Goal: Task Accomplishment & Management: Complete application form

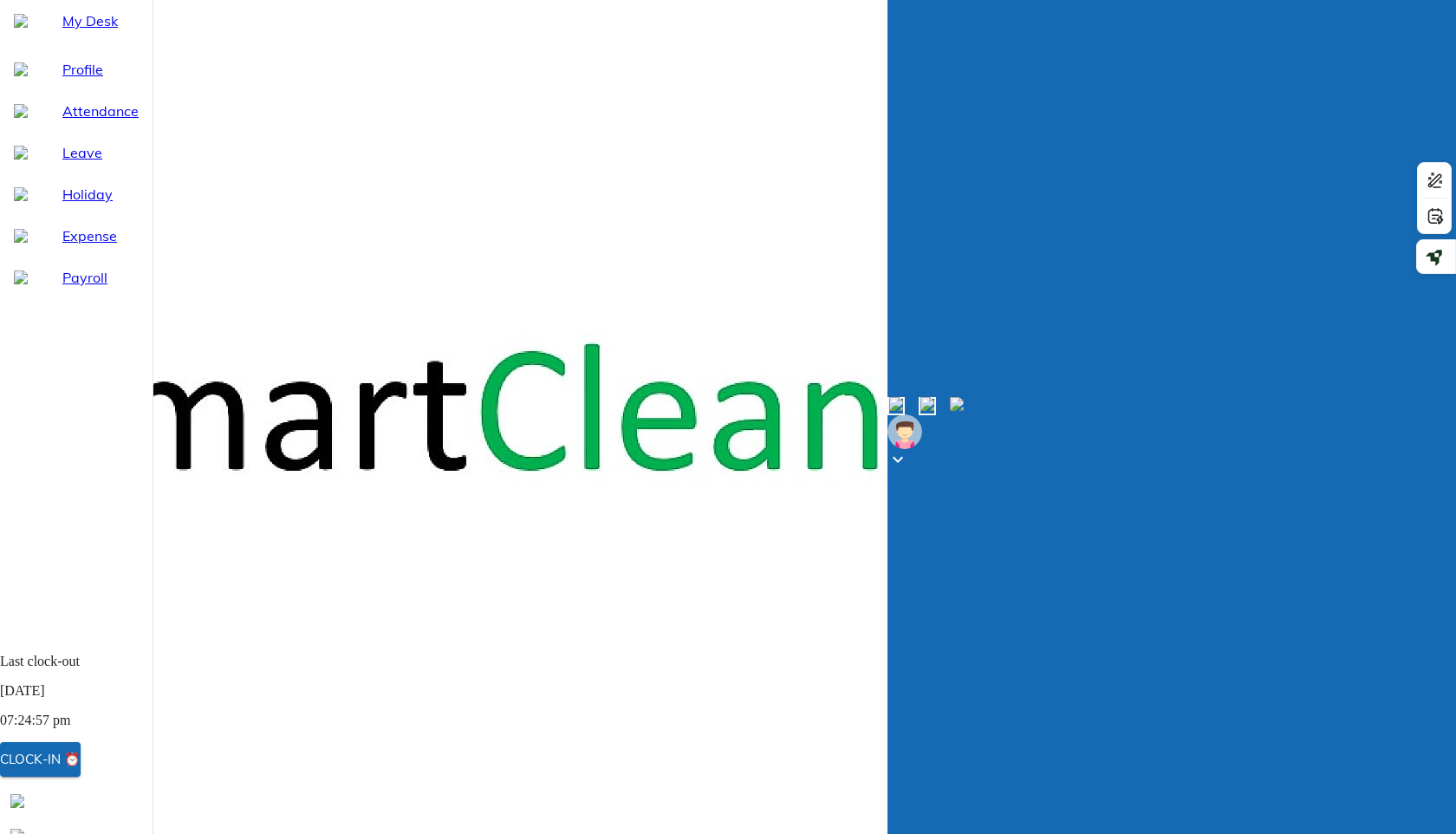
click at [78, 163] on span "Leave" at bounding box center [101, 152] width 77 height 21
select select "8"
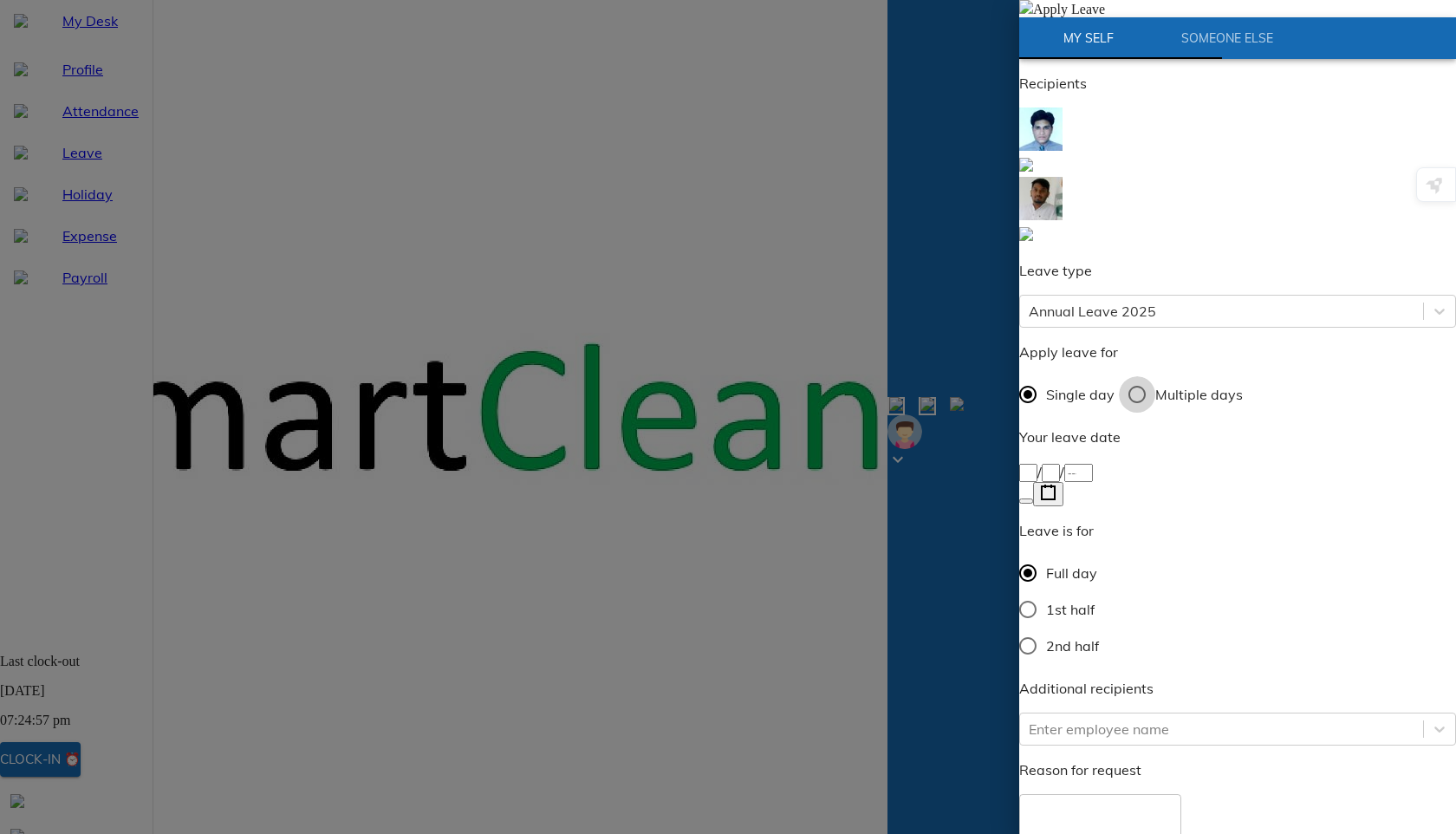
click at [1150, 376] on input "Multiple days" at bounding box center [1137, 394] width 36 height 36
radio input "true"
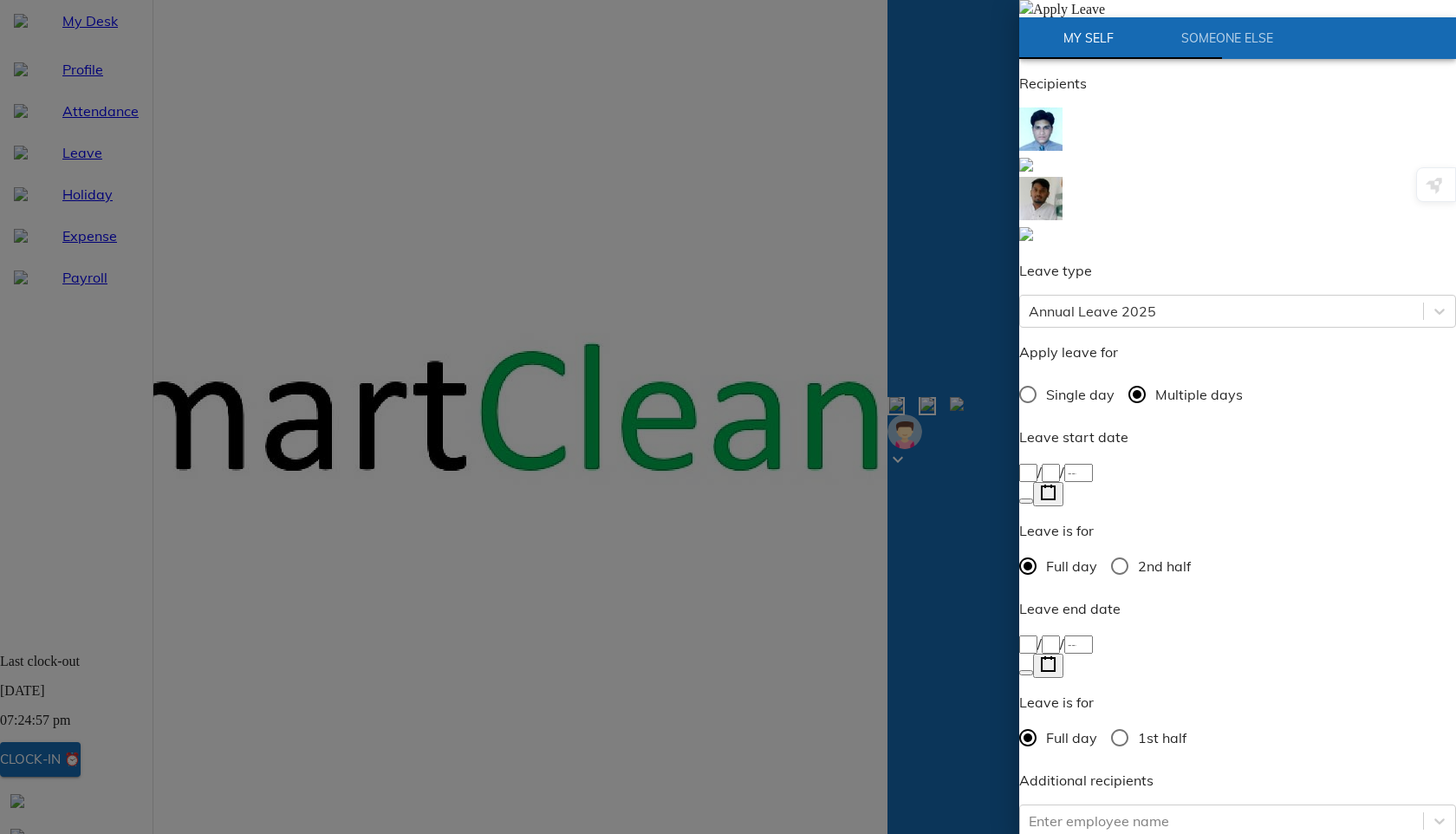
click at [1041, 463] on span "/" at bounding box center [1039, 472] width 5 height 18
click at [1066, 461] on div "/ /" at bounding box center [1237, 472] width 437 height 21
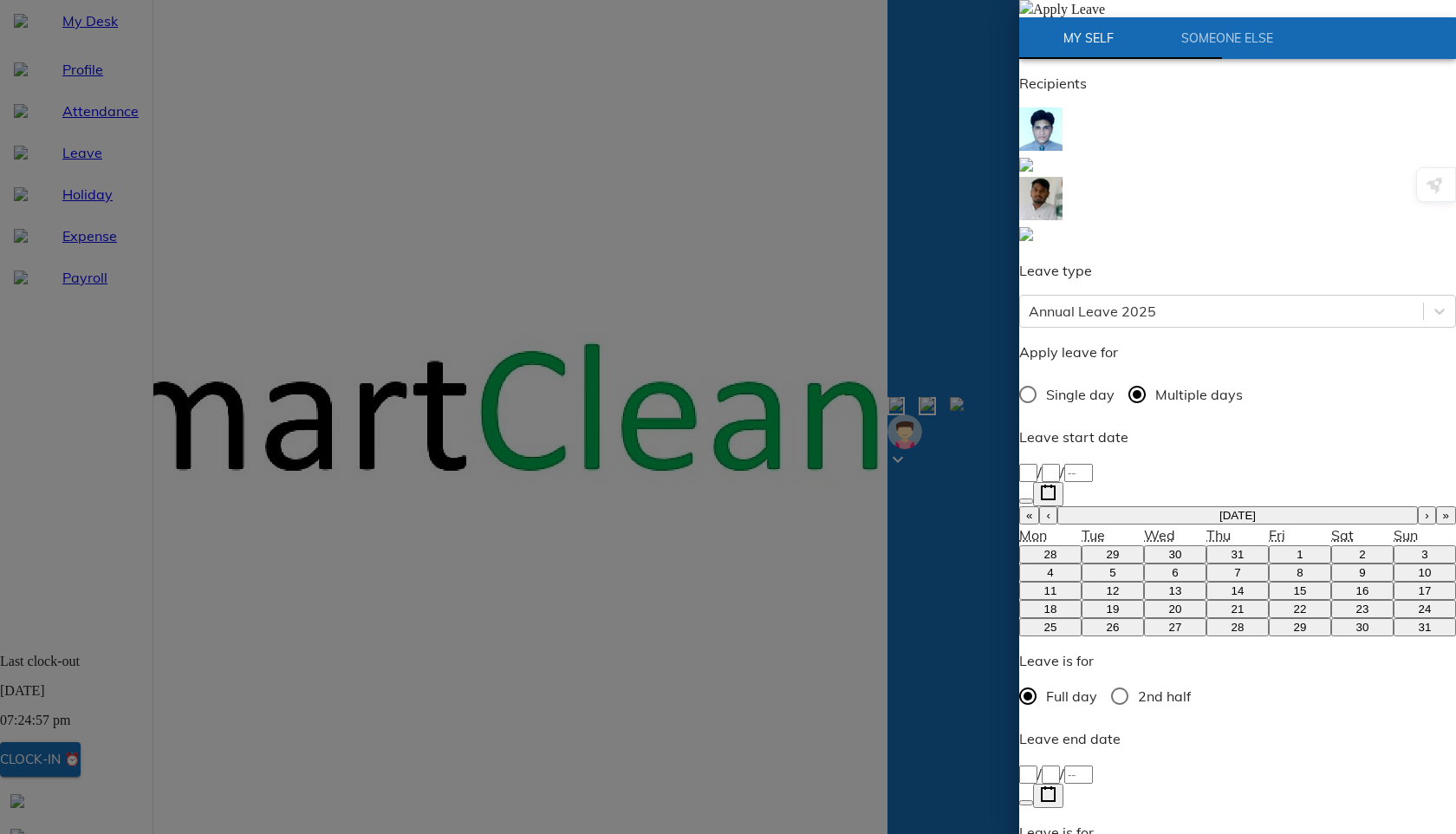
click at [1107, 620] on abbr "26" at bounding box center [1113, 627] width 13 height 13
type input "[DATE]"
type input "26"
type input "8"
type input "2025"
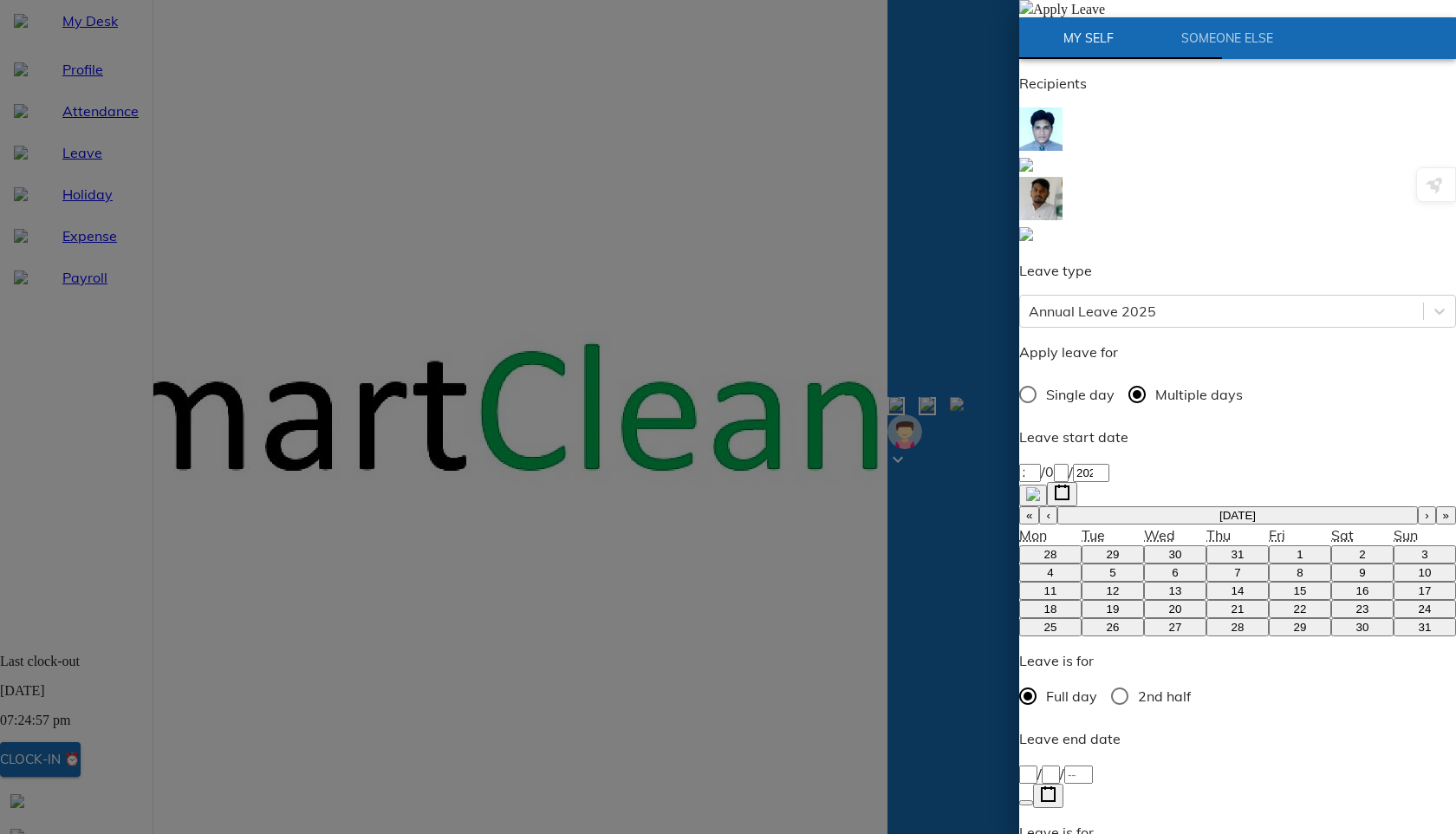
click at [1060, 763] on div "/ /" at bounding box center [1237, 773] width 437 height 21
type input "[DATE]"
type input "27"
type input "8"
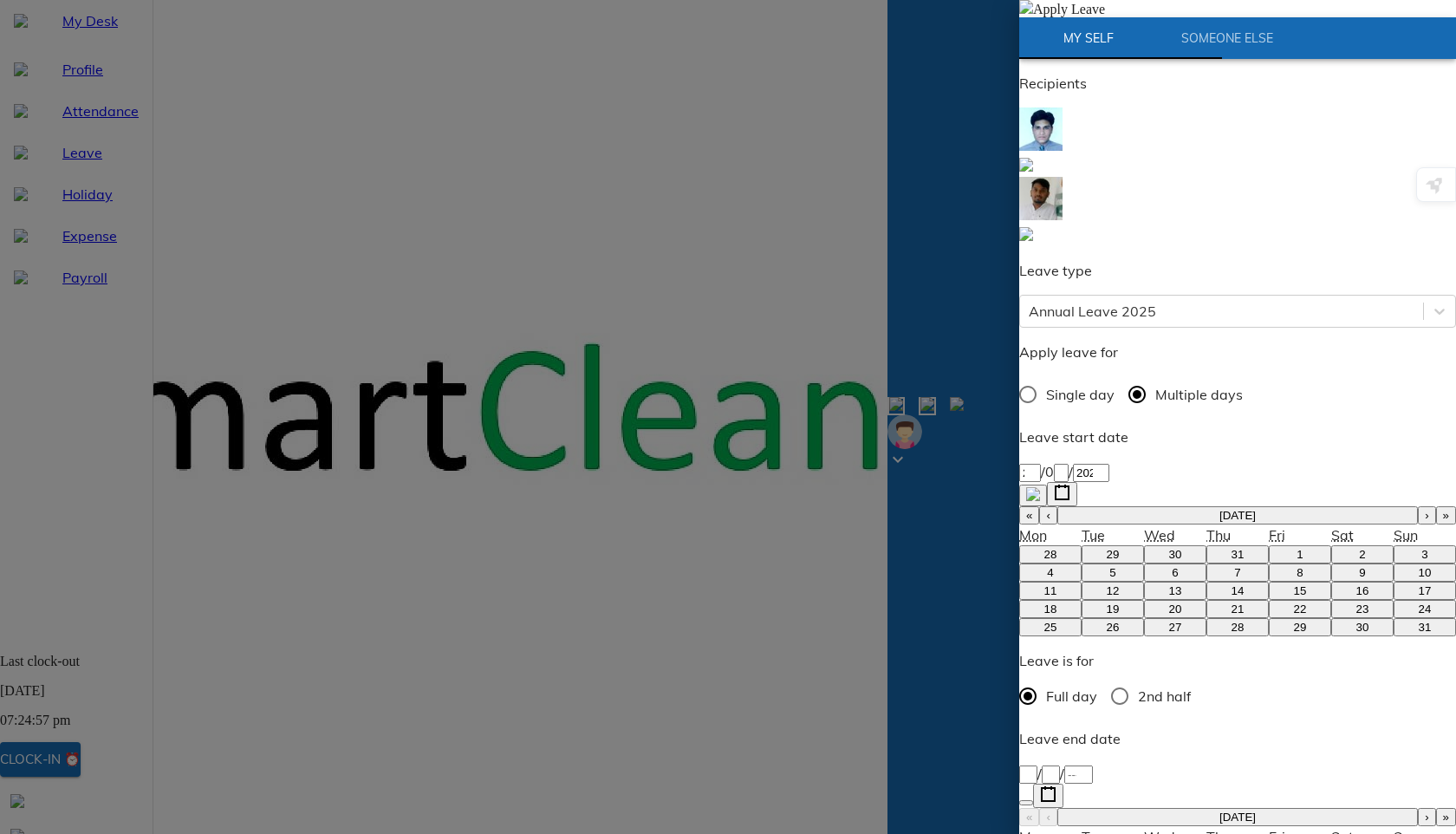
type input "2025"
type textarea "A"
type textarea "x"
type textarea "An"
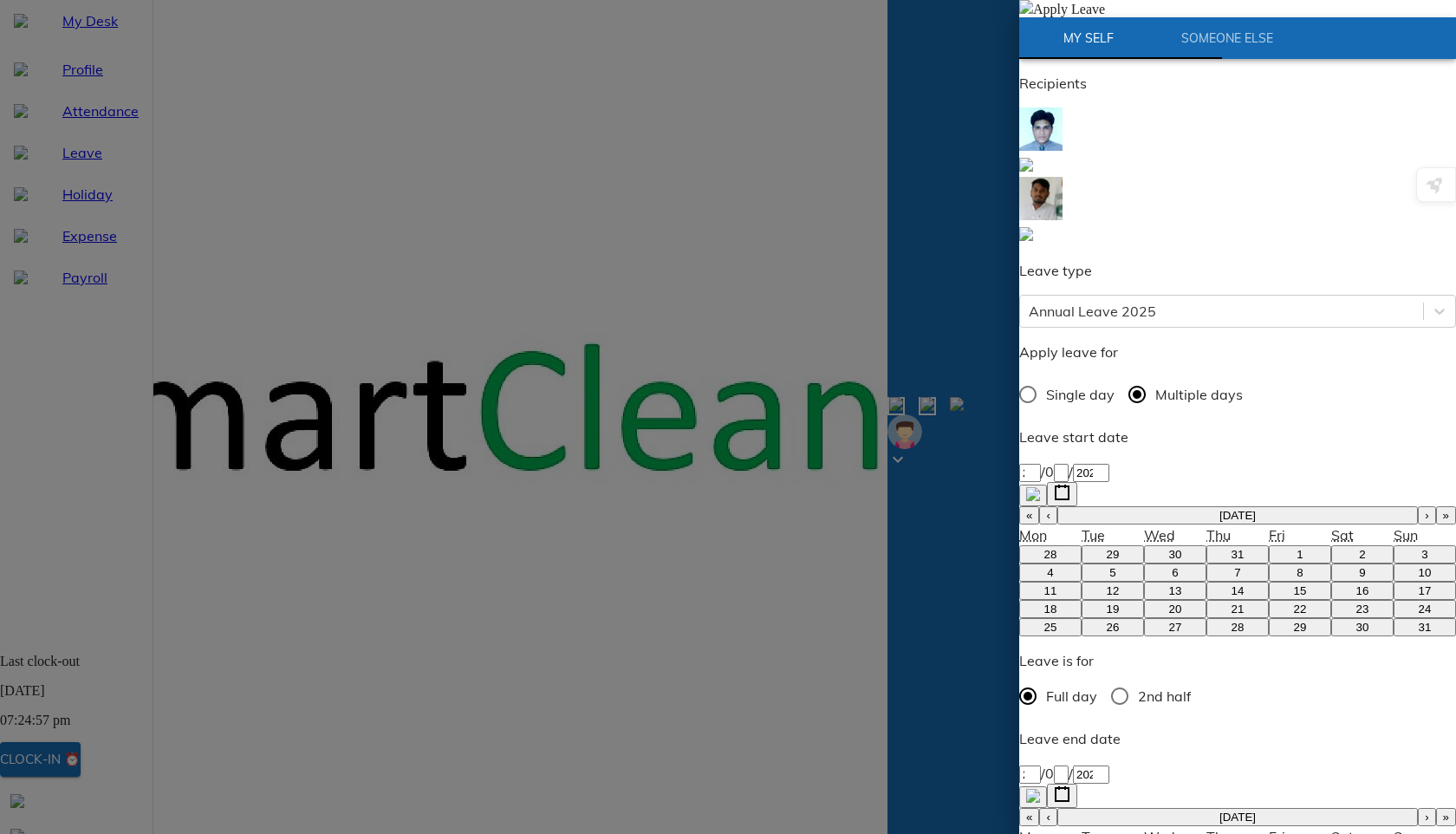
type textarea "x"
type textarea "[PERSON_NAME]"
type textarea "x"
type textarea "Annu"
type textarea "x"
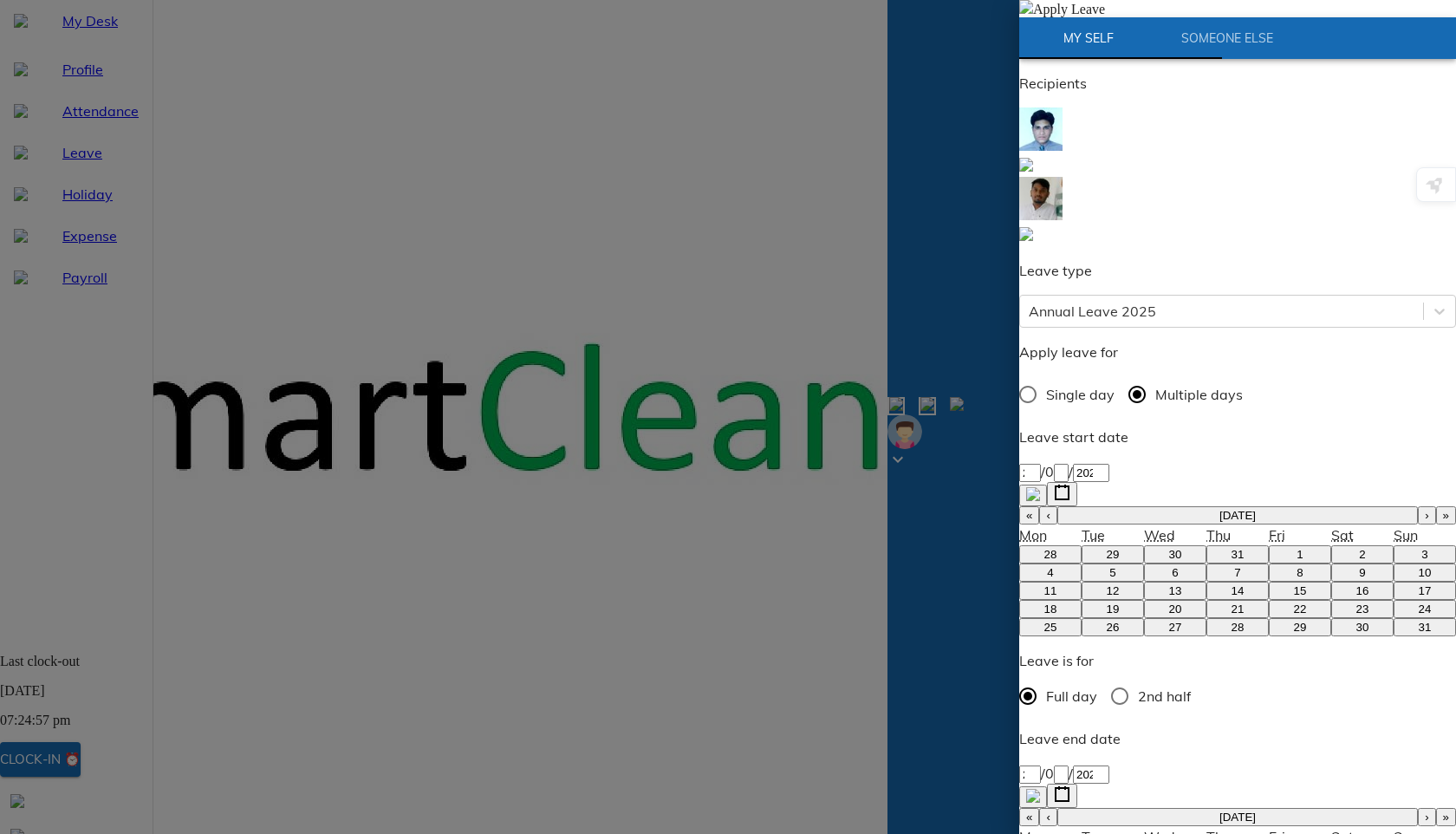
type textarea "Annua"
type textarea "x"
type textarea "Annual"
type textarea "x"
type textarea "Annual"
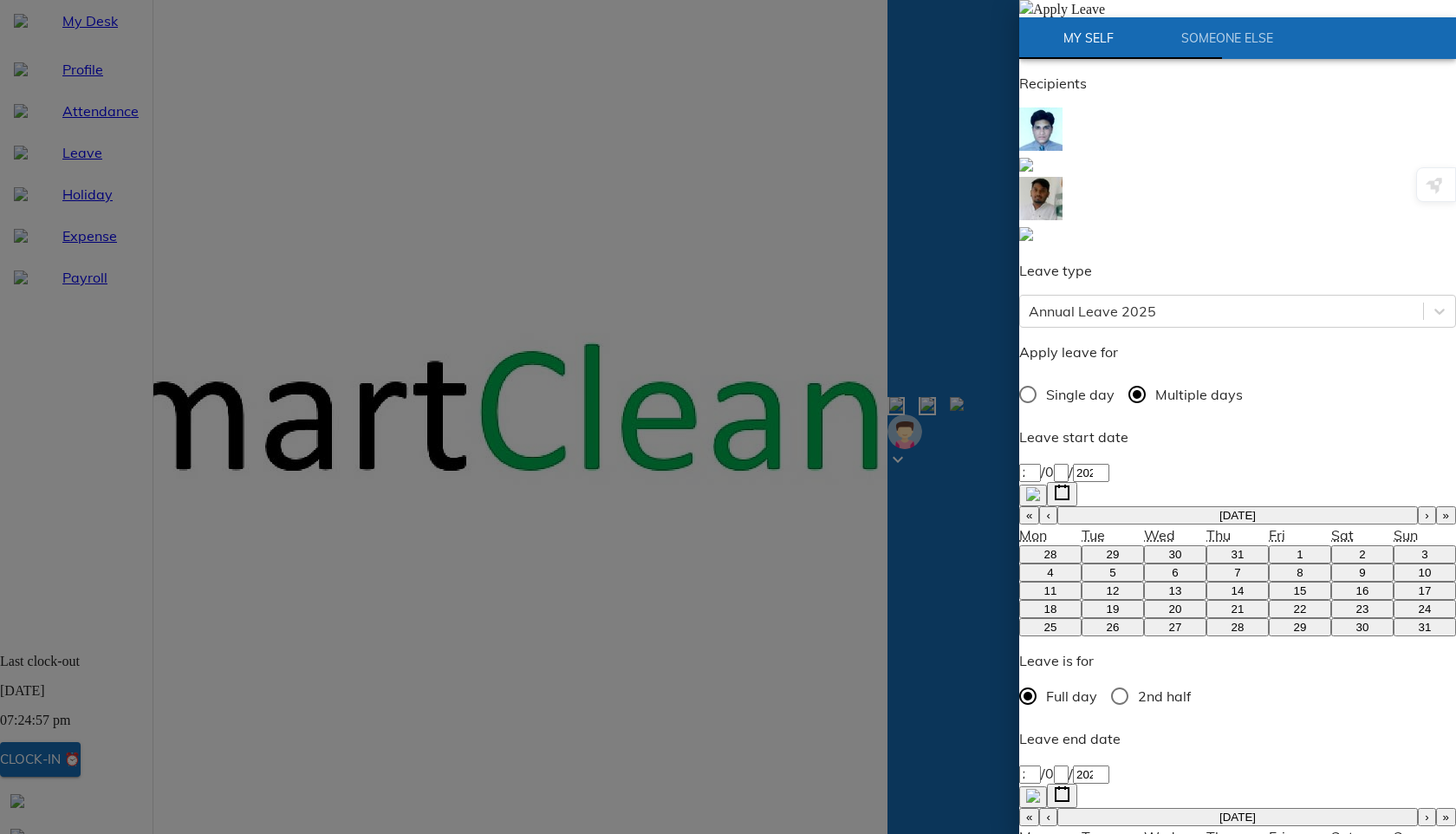
type textarea "x"
type textarea "Annual L"
type textarea "x"
type textarea "Annual Le"
type textarea "x"
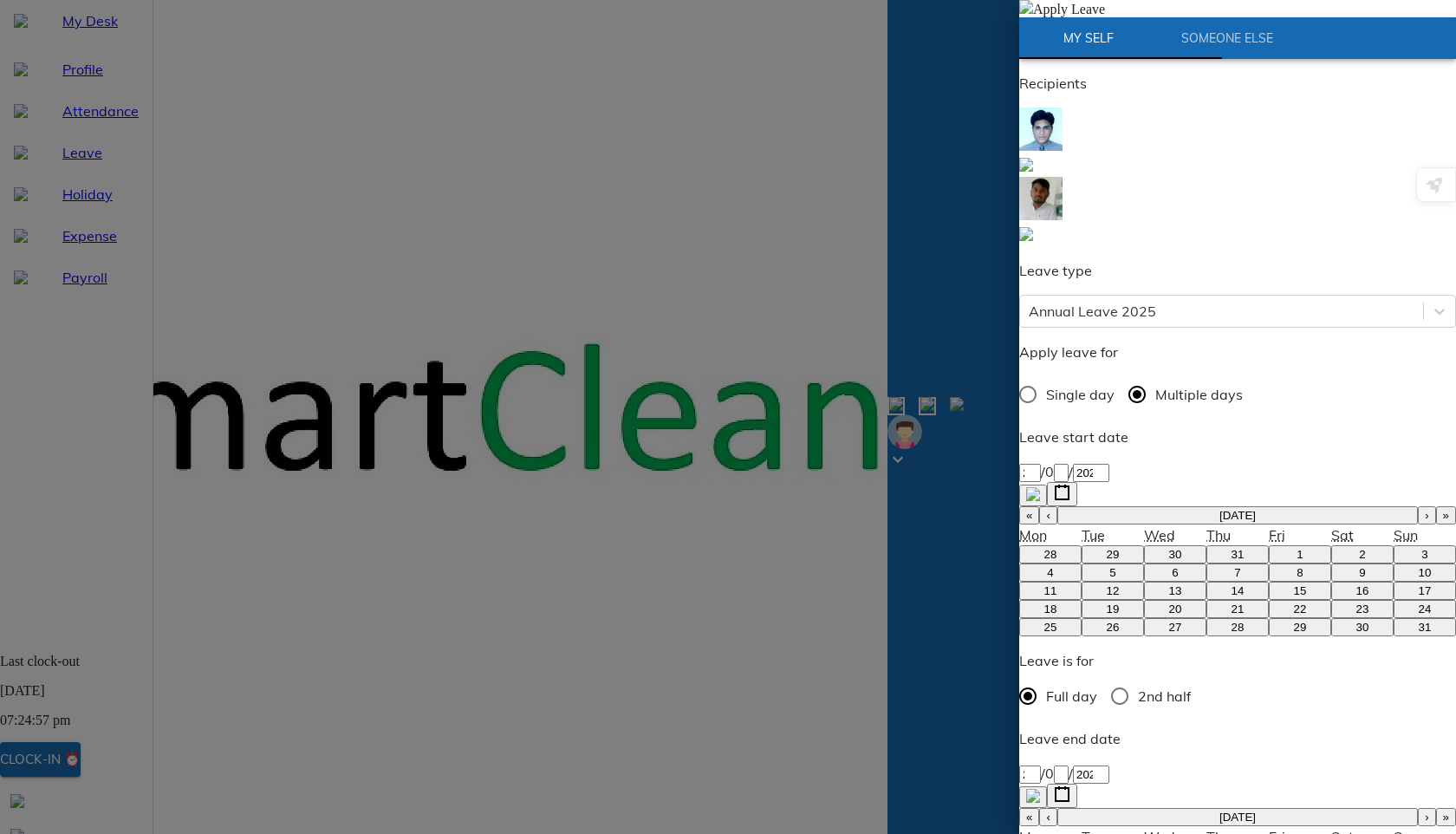
type textarea "Annual Lea"
type textarea "x"
type textarea "Annual Leav"
type textarea "x"
type textarea "Annual Leave"
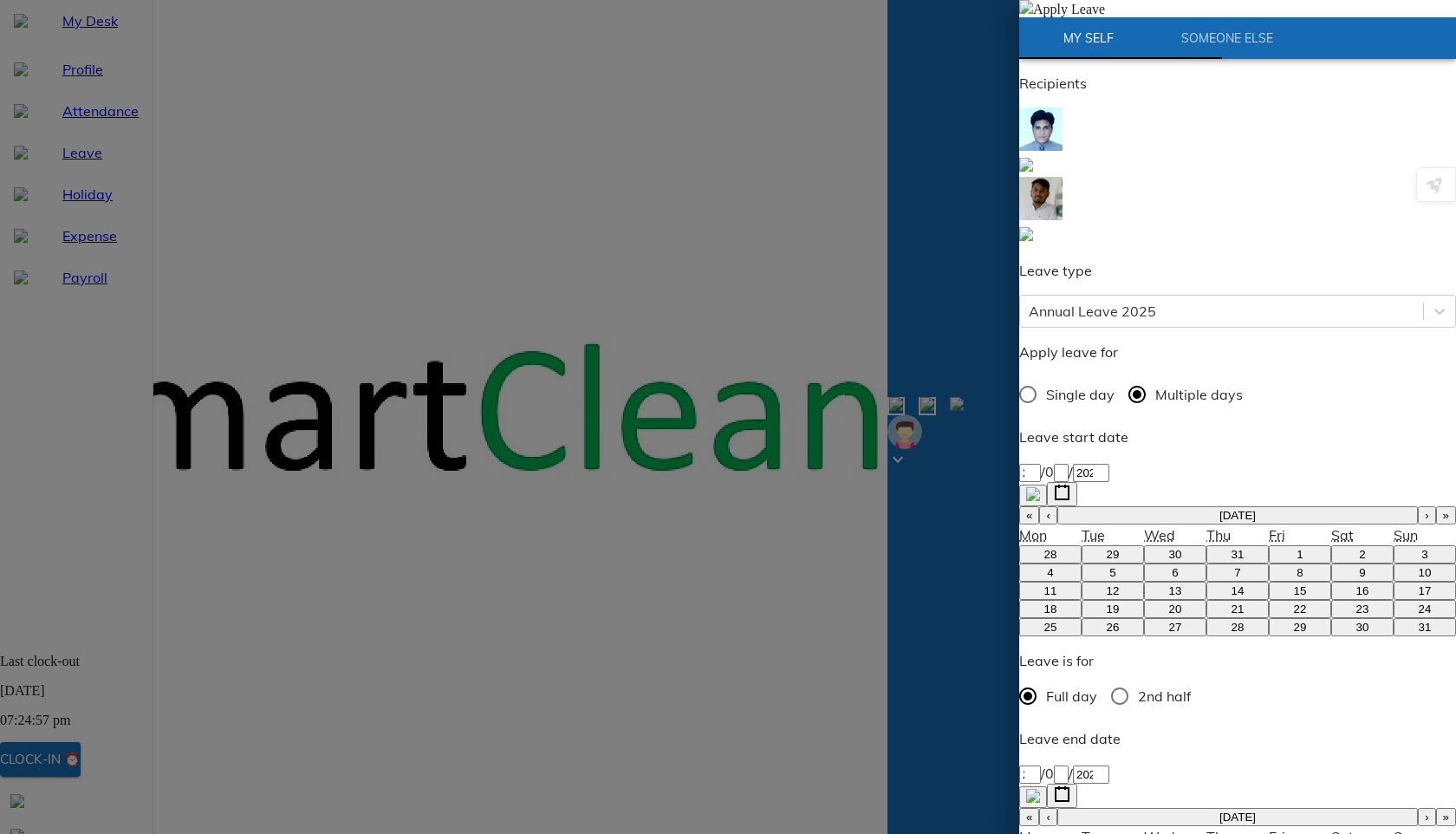
type textarea "x"
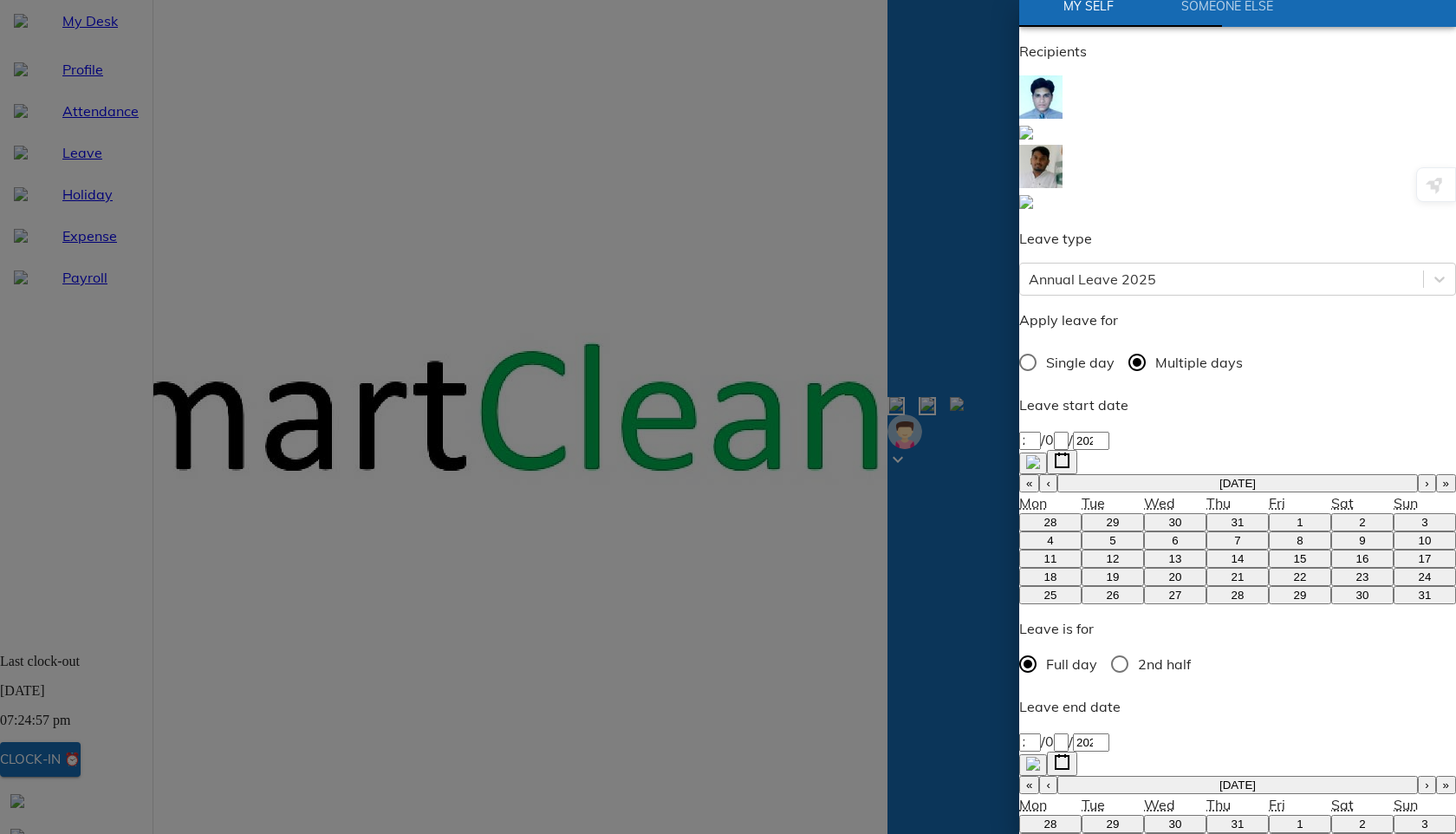
type textarea "Annual Leave"
type textarea "x"
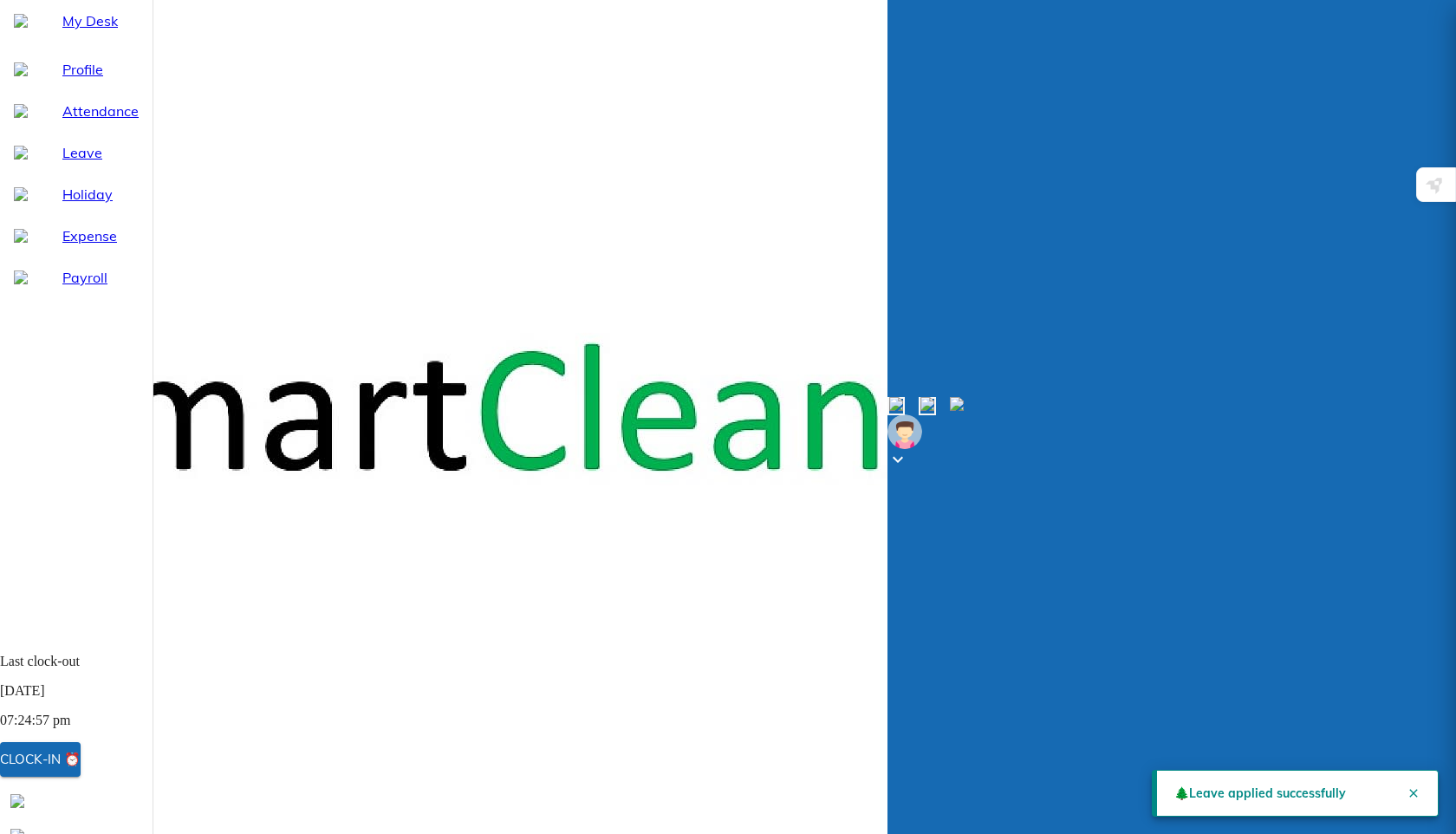
scroll to position [26, 0]
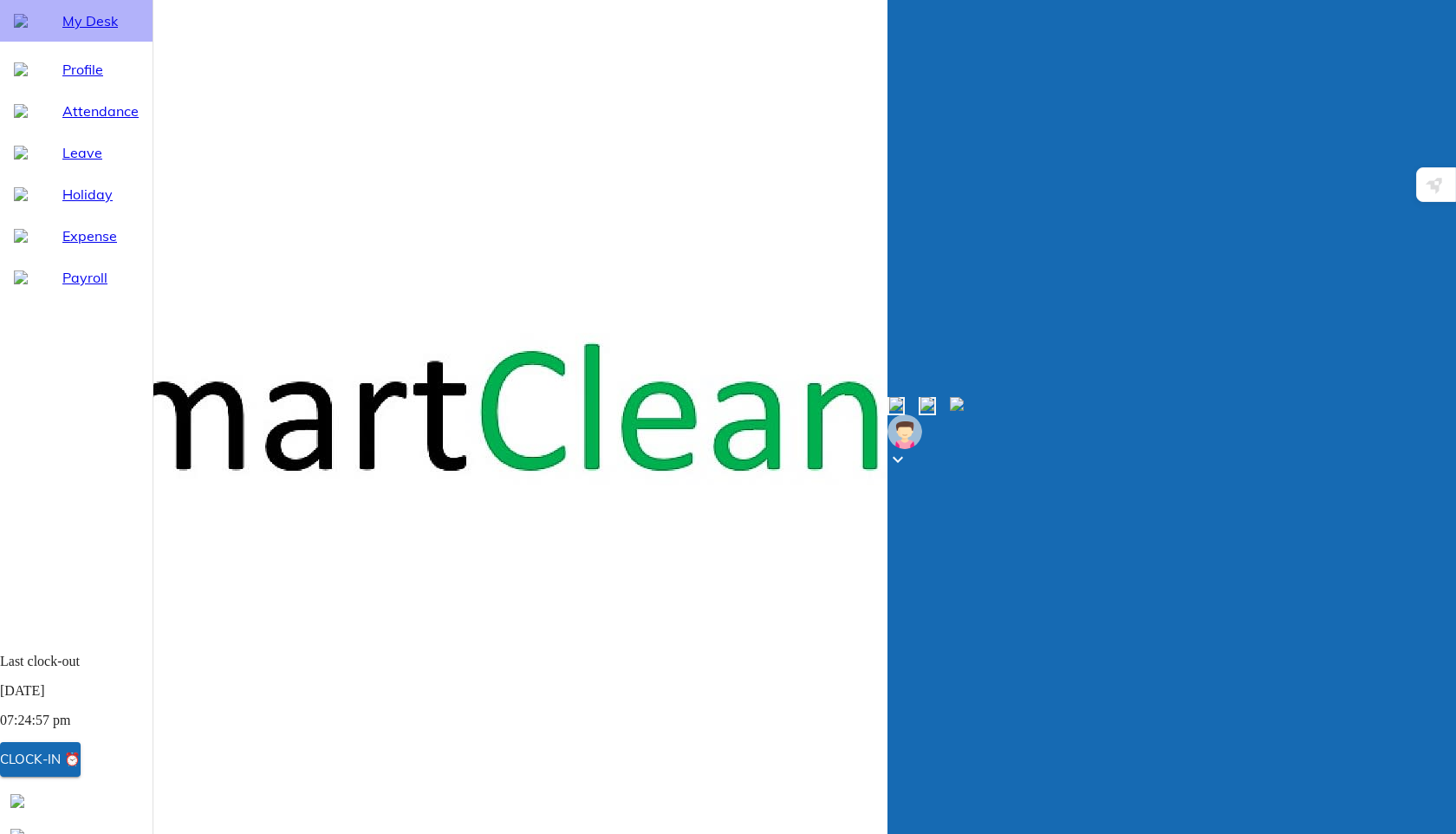
click at [68, 31] on span "My Desk" at bounding box center [101, 21] width 77 height 21
